Goal: Check status: Check status

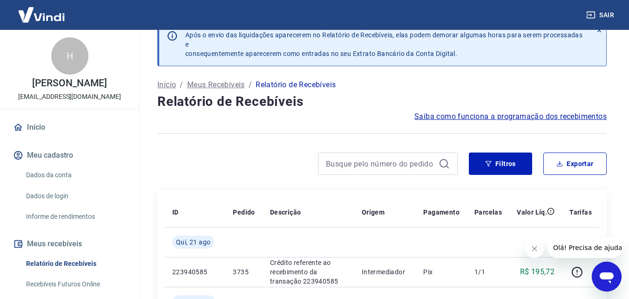
scroll to position [188, 0]
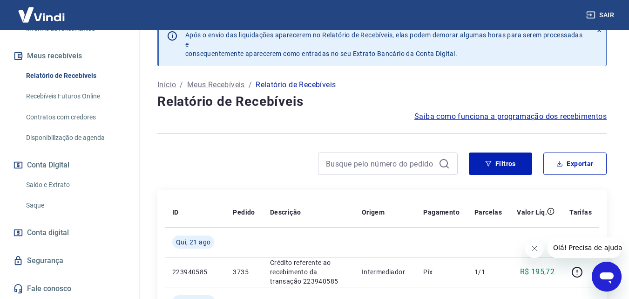
click at [46, 181] on link "Saldo e Extrato" at bounding box center [75, 184] width 106 height 19
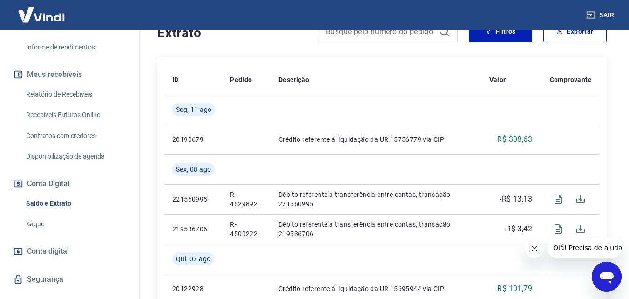
scroll to position [224, 0]
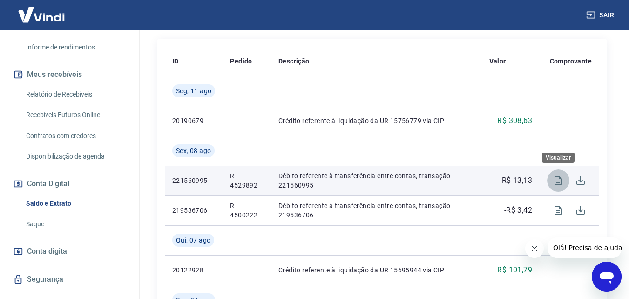
click at [556, 187] on button "Visualizar" at bounding box center [558, 180] width 22 height 22
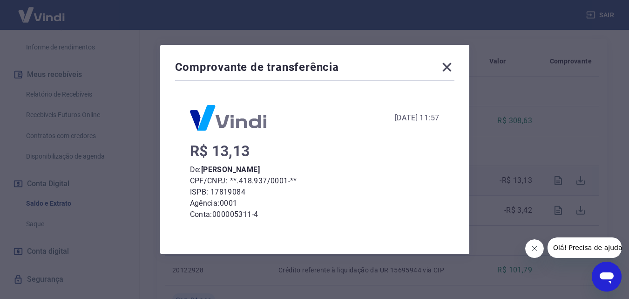
scroll to position [111, 0]
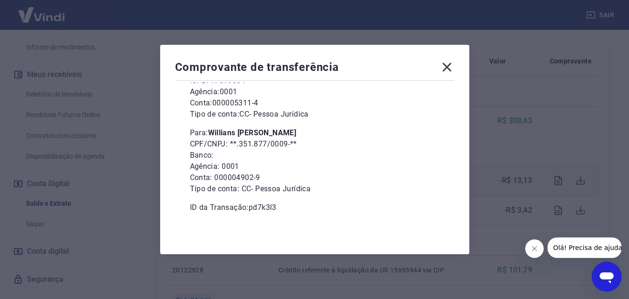
click at [452, 231] on div "Comprovante de transferência [DATE] 11:57 R$ 13,13 De: [PERSON_NAME] CPF/CNPJ: …" at bounding box center [314, 149] width 309 height 209
click at [447, 68] on icon at bounding box center [447, 67] width 15 height 15
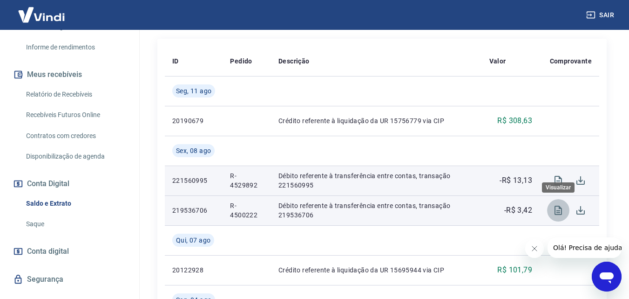
click at [559, 211] on icon "Visualizar" at bounding box center [558, 209] width 7 height 9
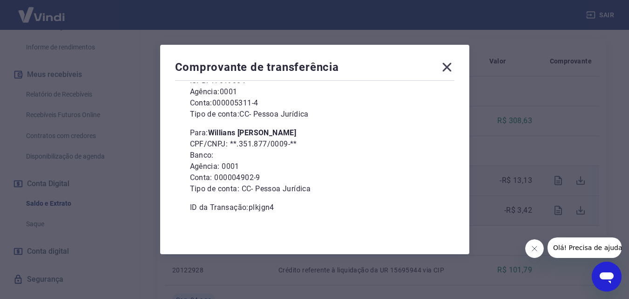
click at [450, 68] on icon at bounding box center [447, 67] width 9 height 9
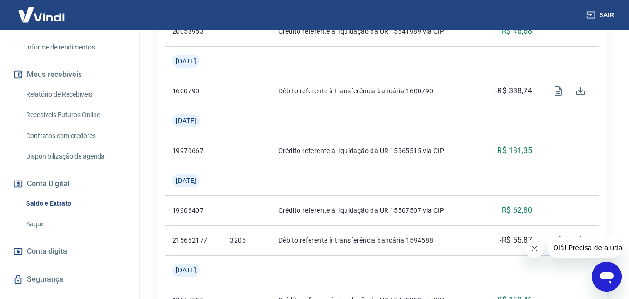
scroll to position [540, 0]
